Goal: Information Seeking & Learning: Learn about a topic

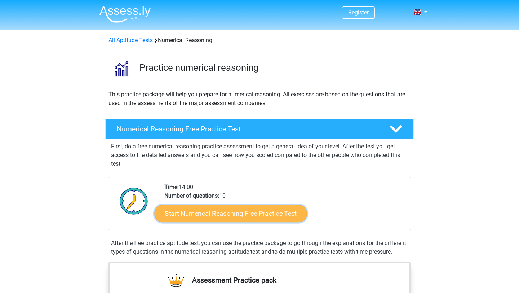
click at [226, 208] on link "Start Numerical Reasoning Free Practice Test" at bounding box center [231, 212] width 152 height 17
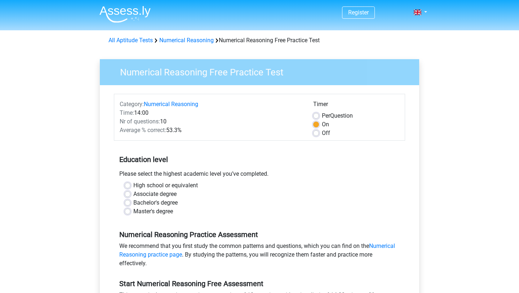
click at [133, 188] on label "High school or equivalent" at bounding box center [165, 185] width 64 height 9
click at [129, 188] on input "High school or equivalent" at bounding box center [128, 184] width 6 height 7
radio input "true"
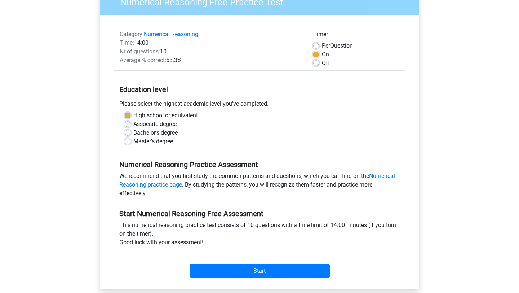
scroll to position [71, 0]
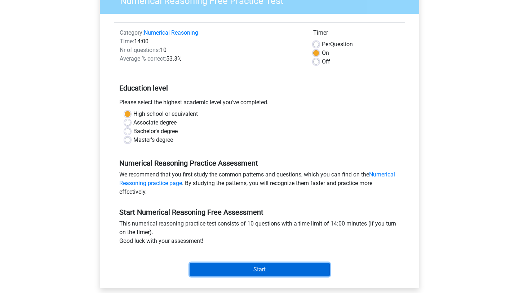
click at [247, 273] on input "Start" at bounding box center [259, 269] width 140 height 14
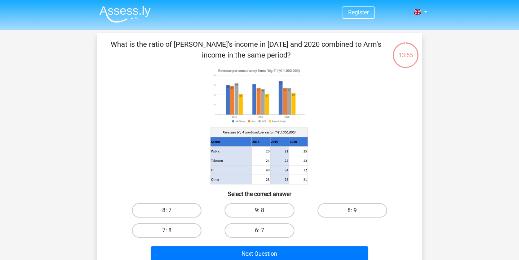
scroll to position [4, 0]
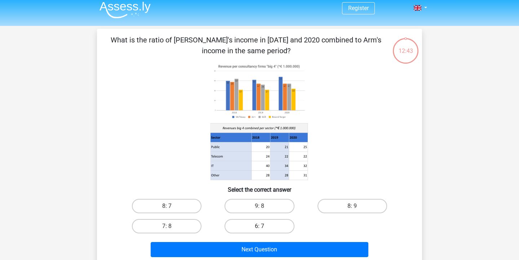
click at [265, 225] on label "6: 7" at bounding box center [259, 226] width 70 height 14
click at [264, 227] on input "6: 7" at bounding box center [261, 229] width 5 height 5
radio input "true"
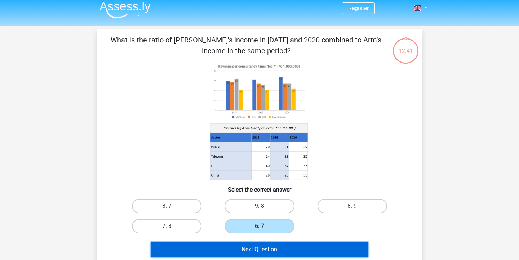
click at [263, 245] on button "Next Question" at bounding box center [260, 249] width 218 height 15
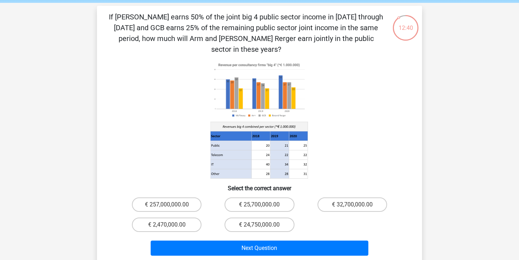
scroll to position [27, 0]
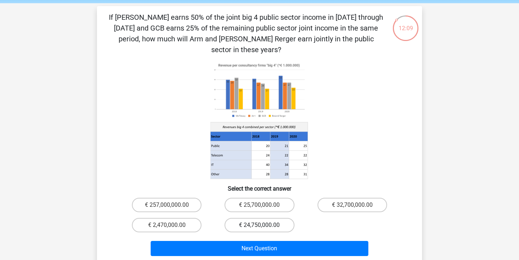
click at [258, 218] on label "€ 24,750,000.00" at bounding box center [259, 225] width 70 height 14
click at [259, 226] on input "€ 24,750,000.00" at bounding box center [261, 228] width 5 height 5
radio input "true"
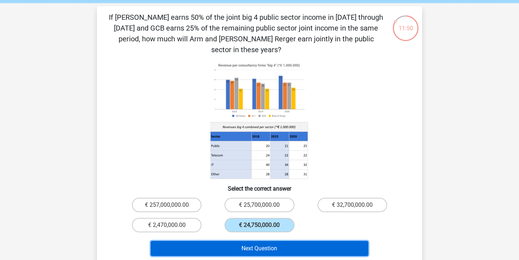
click at [269, 241] on button "Next Question" at bounding box center [260, 248] width 218 height 15
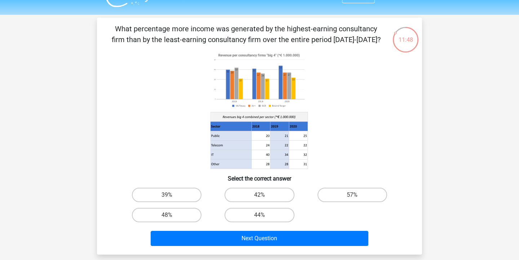
scroll to position [16, 0]
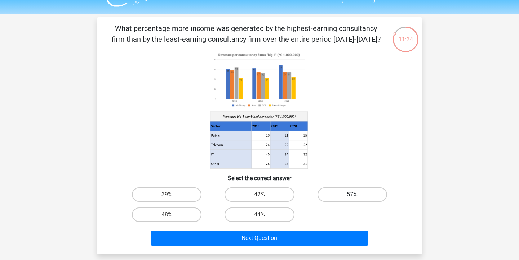
click at [344, 197] on label "57%" at bounding box center [352, 195] width 70 height 14
click at [352, 197] on input "57%" at bounding box center [354, 197] width 5 height 5
radio input "true"
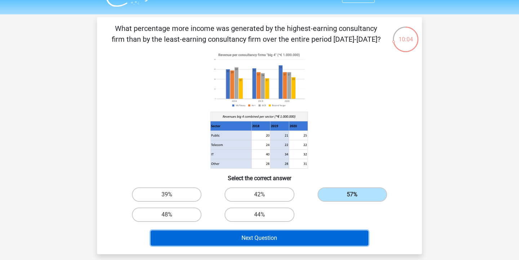
click at [249, 236] on button "Next Question" at bounding box center [260, 238] width 218 height 15
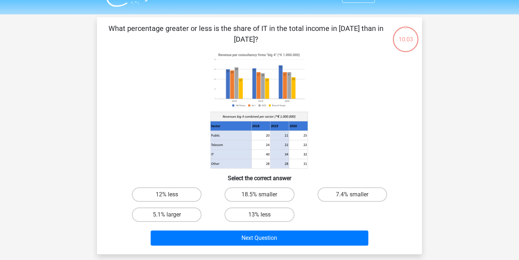
scroll to position [33, 0]
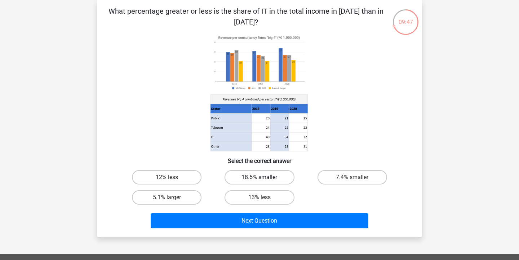
click at [271, 174] on label "18.5% smaller" at bounding box center [259, 177] width 70 height 14
click at [264, 178] on input "18.5% smaller" at bounding box center [261, 180] width 5 height 5
radio input "true"
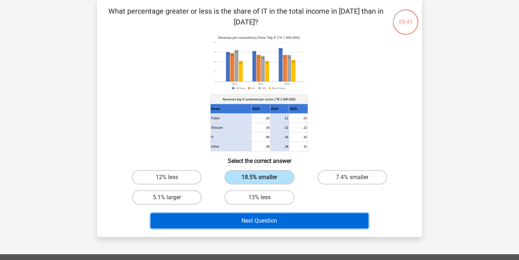
click at [263, 221] on button "Next Question" at bounding box center [260, 221] width 218 height 15
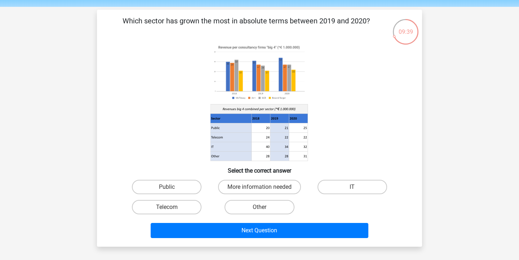
scroll to position [24, 0]
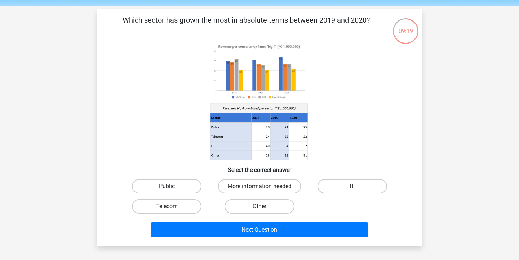
click at [180, 185] on label "Public" at bounding box center [167, 186] width 70 height 14
click at [171, 187] on input "Public" at bounding box center [169, 189] width 5 height 5
radio input "true"
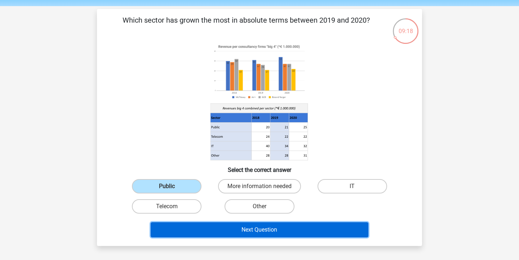
click at [267, 233] on button "Next Question" at bounding box center [260, 230] width 218 height 15
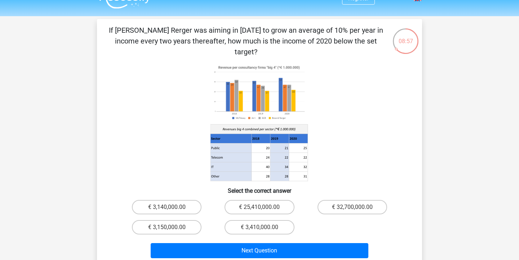
scroll to position [14, 0]
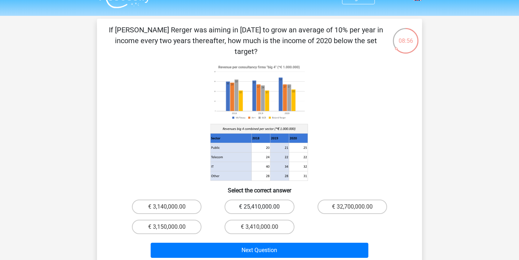
click at [255, 200] on label "€ 25,410,000.00" at bounding box center [259, 207] width 70 height 14
click at [259, 207] on input "€ 25,410,000.00" at bounding box center [261, 209] width 5 height 5
radio input "true"
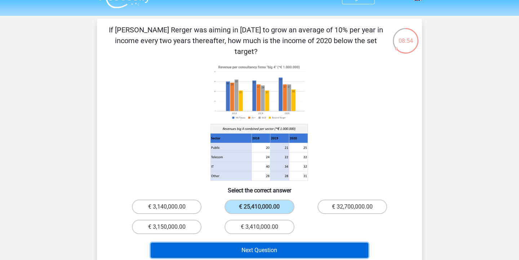
click at [257, 243] on button "Next Question" at bounding box center [260, 250] width 218 height 15
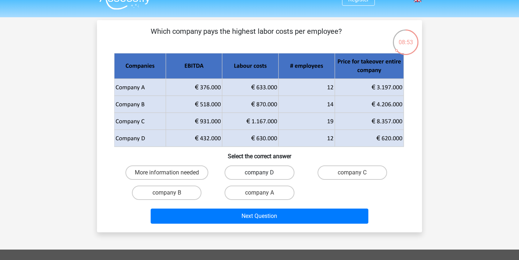
scroll to position [13, 0]
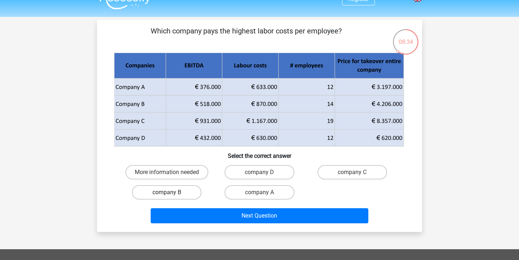
click at [173, 192] on label "company B" at bounding box center [167, 193] width 70 height 14
click at [171, 193] on input "company B" at bounding box center [169, 195] width 5 height 5
radio input "true"
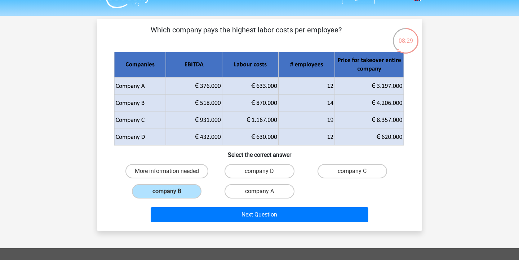
scroll to position [17, 0]
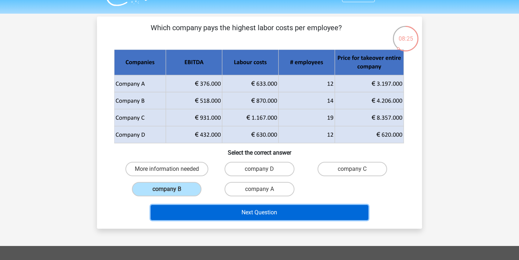
click at [264, 215] on button "Next Question" at bounding box center [260, 212] width 218 height 15
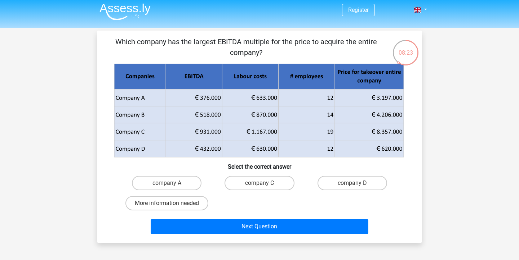
scroll to position [4, 0]
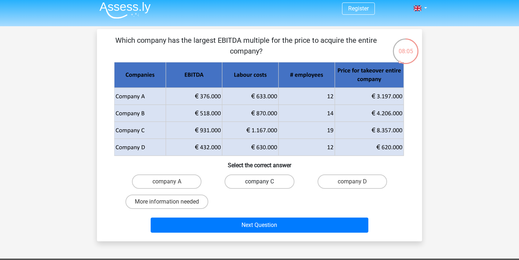
click at [272, 179] on label "company C" at bounding box center [259, 182] width 70 height 14
click at [264, 182] on input "company C" at bounding box center [261, 184] width 5 height 5
radio input "true"
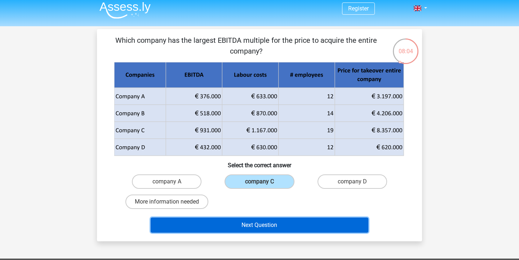
click at [267, 226] on button "Next Question" at bounding box center [260, 225] width 218 height 15
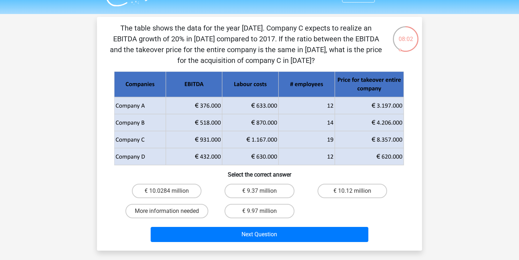
scroll to position [17, 0]
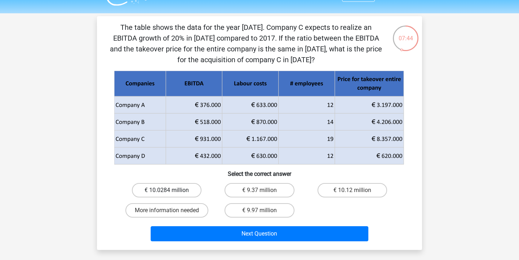
click at [163, 191] on label "€ 10.0284 million" at bounding box center [167, 190] width 70 height 14
click at [167, 191] on input "€ 10.0284 million" at bounding box center [169, 193] width 5 height 5
radio input "true"
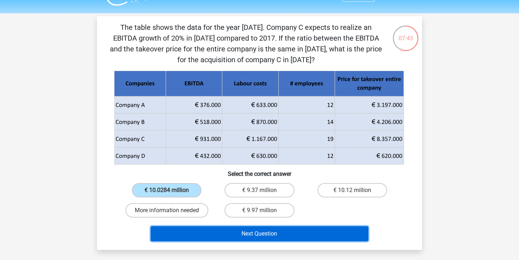
click at [281, 233] on button "Next Question" at bounding box center [260, 234] width 218 height 15
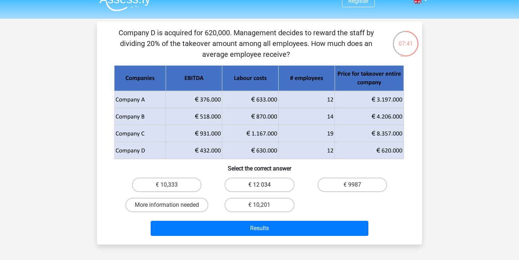
scroll to position [9, 0]
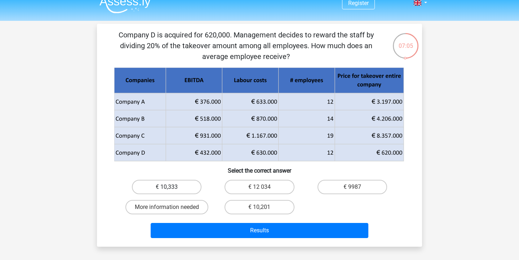
click at [181, 184] on label "€ 10,333" at bounding box center [167, 187] width 70 height 14
click at [171, 187] on input "€ 10,333" at bounding box center [169, 189] width 5 height 5
radio input "true"
click at [246, 210] on label "€ 10,201" at bounding box center [259, 207] width 70 height 14
click at [259, 210] on input "€ 10,201" at bounding box center [261, 210] width 5 height 5
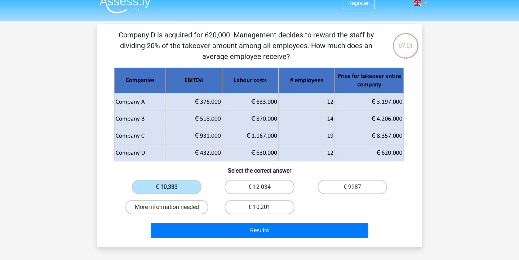
radio input "true"
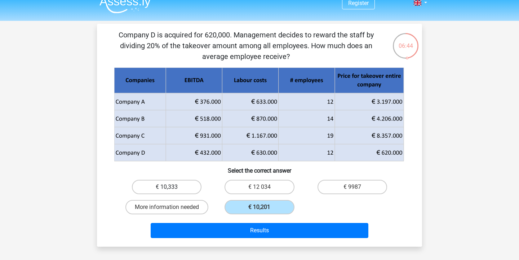
click at [188, 192] on label "€ 10,333" at bounding box center [167, 187] width 70 height 14
click at [171, 192] on input "€ 10,333" at bounding box center [169, 189] width 5 height 5
radio input "true"
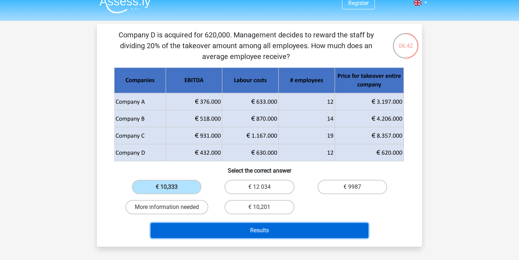
click at [262, 234] on button "Results" at bounding box center [260, 230] width 218 height 15
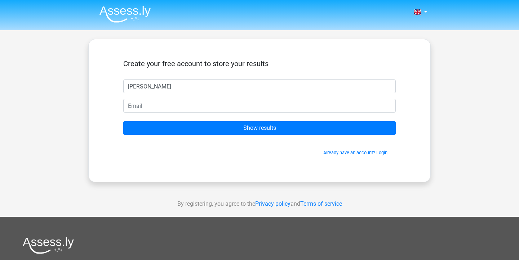
type input "lina"
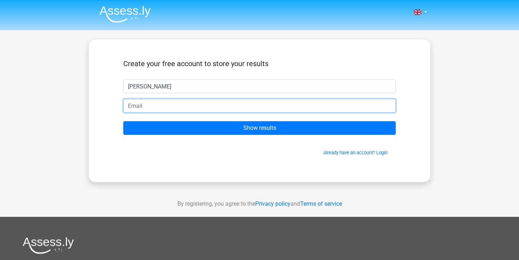
click at [132, 106] on input "email" at bounding box center [259, 106] width 272 height 14
paste input "hajawo3768@artvara.com"
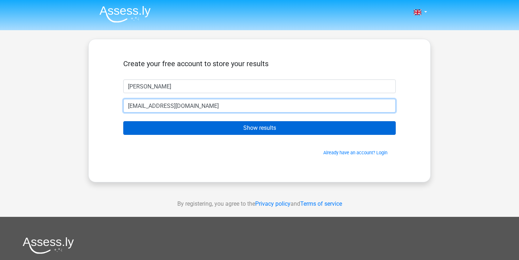
type input "hajawo3768@artvara.com"
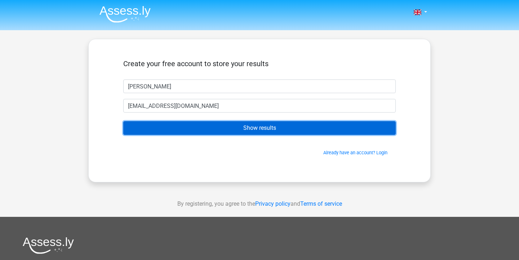
click at [193, 126] on input "Show results" at bounding box center [259, 128] width 272 height 14
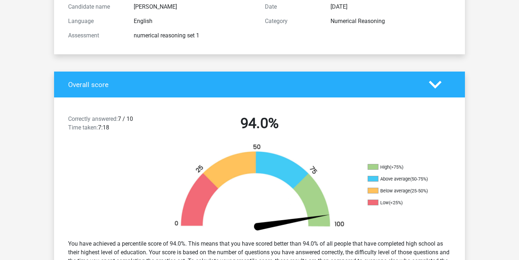
scroll to position [86, 0]
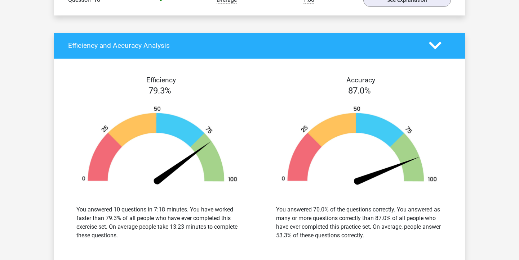
scroll to position [802, 0]
